Goal: Information Seeking & Learning: Learn about a topic

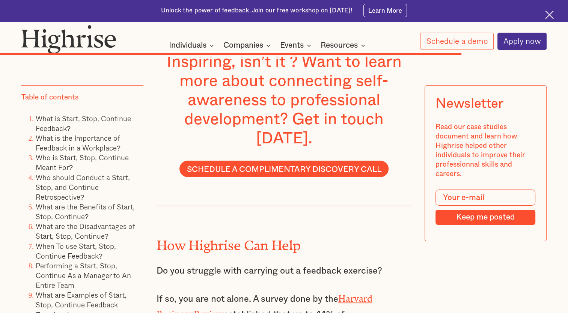
scroll to position [5667, 0]
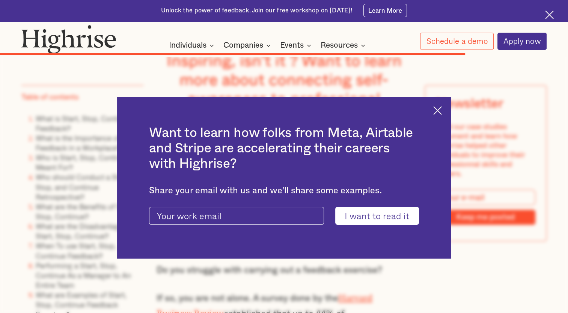
click at [442, 112] on img at bounding box center [437, 110] width 9 height 9
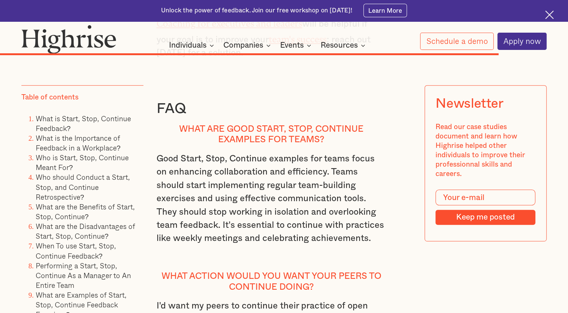
scroll to position [6080, 0]
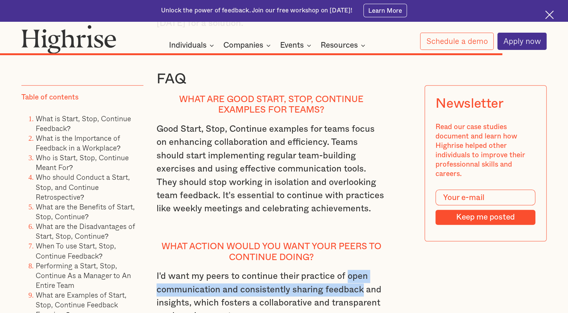
drag, startPoint x: 348, startPoint y: 101, endPoint x: 363, endPoint y: 114, distance: 19.7
click at [363, 270] on p "I'd want my peers to continue their practice of open communication and consiste…" at bounding box center [272, 303] width 230 height 66
drag, startPoint x: 363, startPoint y: 114, endPoint x: 348, endPoint y: 115, distance: 15.1
copy p "open communication and consistently sharing feedback"
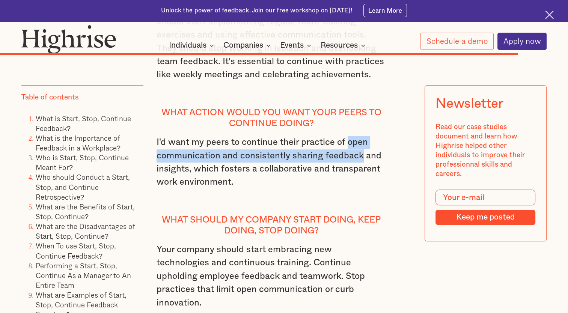
scroll to position [6268, 0]
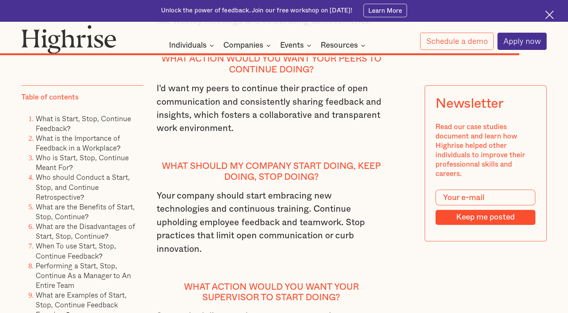
drag, startPoint x: 153, startPoint y: 261, endPoint x: 330, endPoint y: 259, distance: 176.9
copy p "Start recognizing individual achievements"
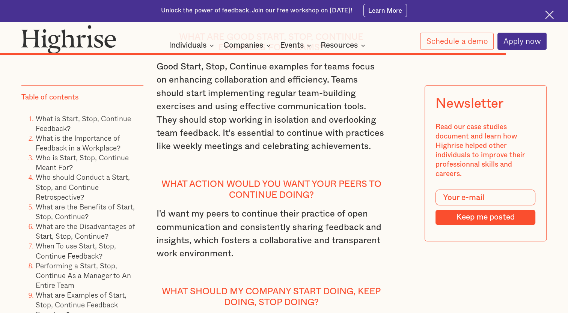
scroll to position [6155, 0]
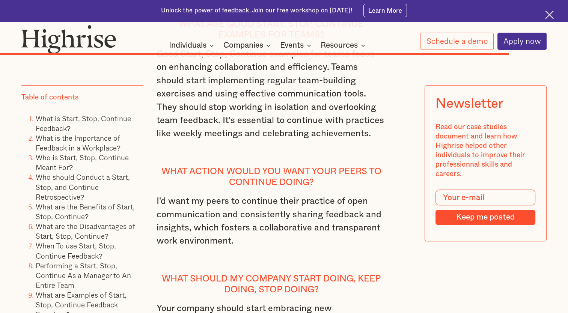
drag, startPoint x: 261, startPoint y: 160, endPoint x: 218, endPoint y: 178, distance: 46.8
copy p "Stop practices that limit open communication"
